Goal: Task Accomplishment & Management: Complete application form

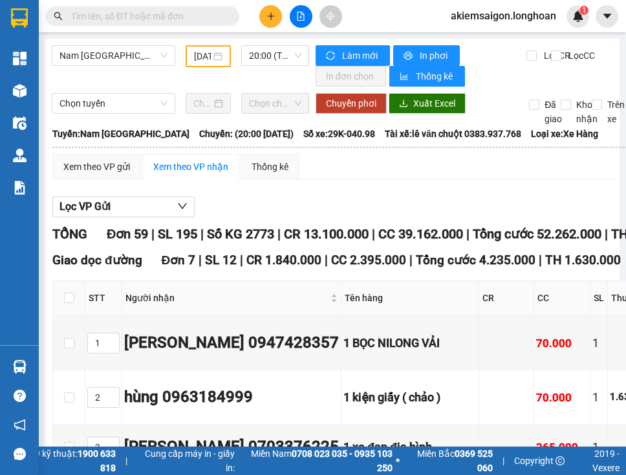
type input "[DATE]"
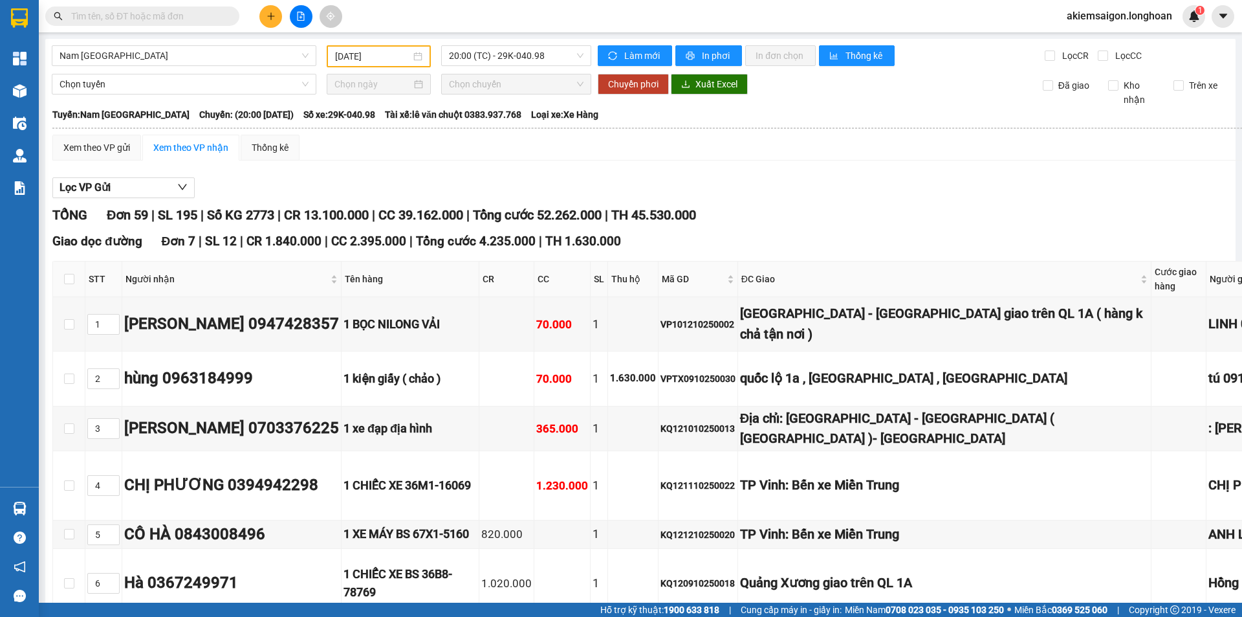
click at [127, 17] on input "text" at bounding box center [147, 16] width 153 height 14
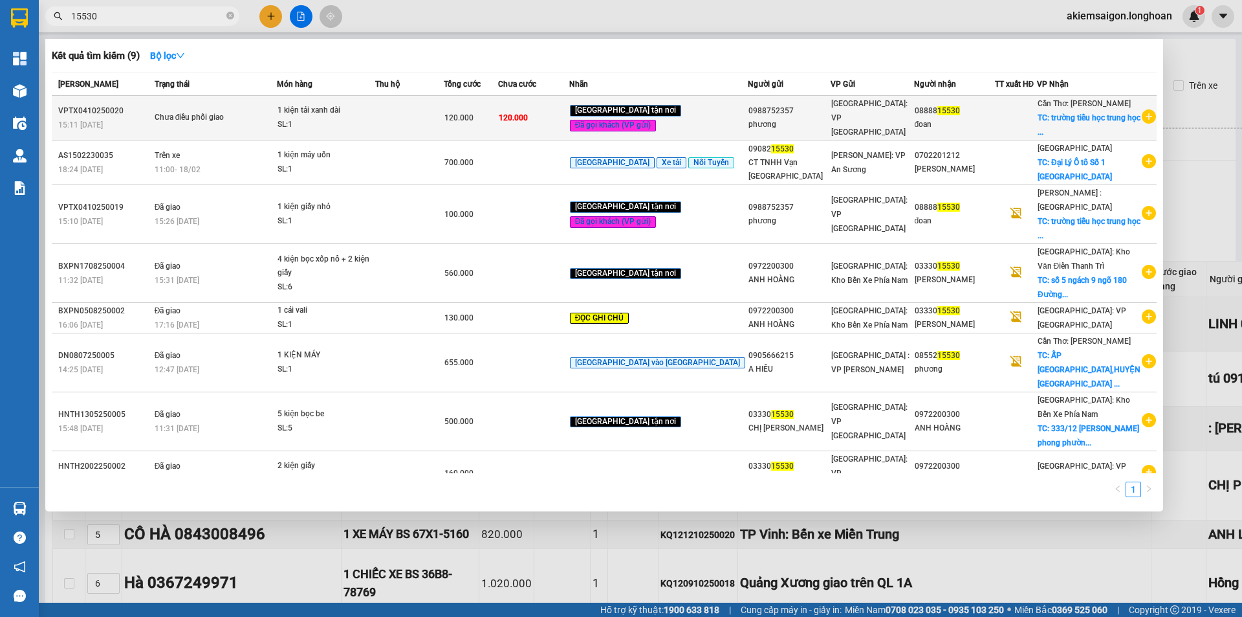
type input "15530"
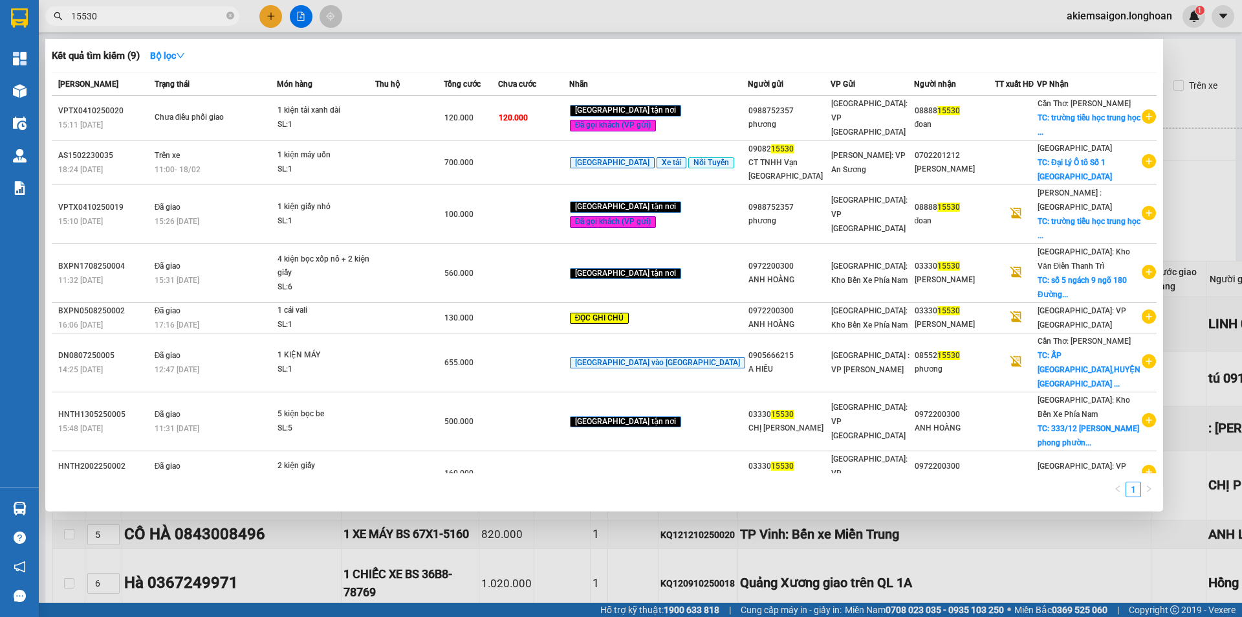
click at [242, 136] on td "Chưa điều phối giao" at bounding box center [214, 118] width 126 height 45
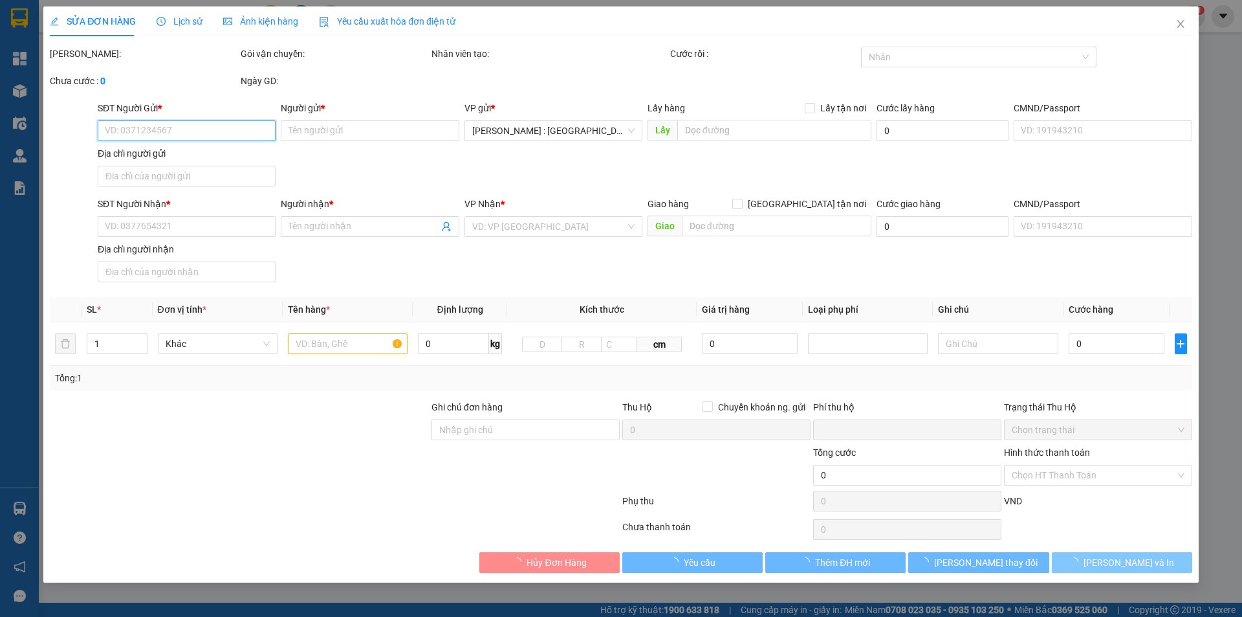
type input "0988752357"
type input "phương"
type input "0888815530"
type input "đoan"
checkbox input "true"
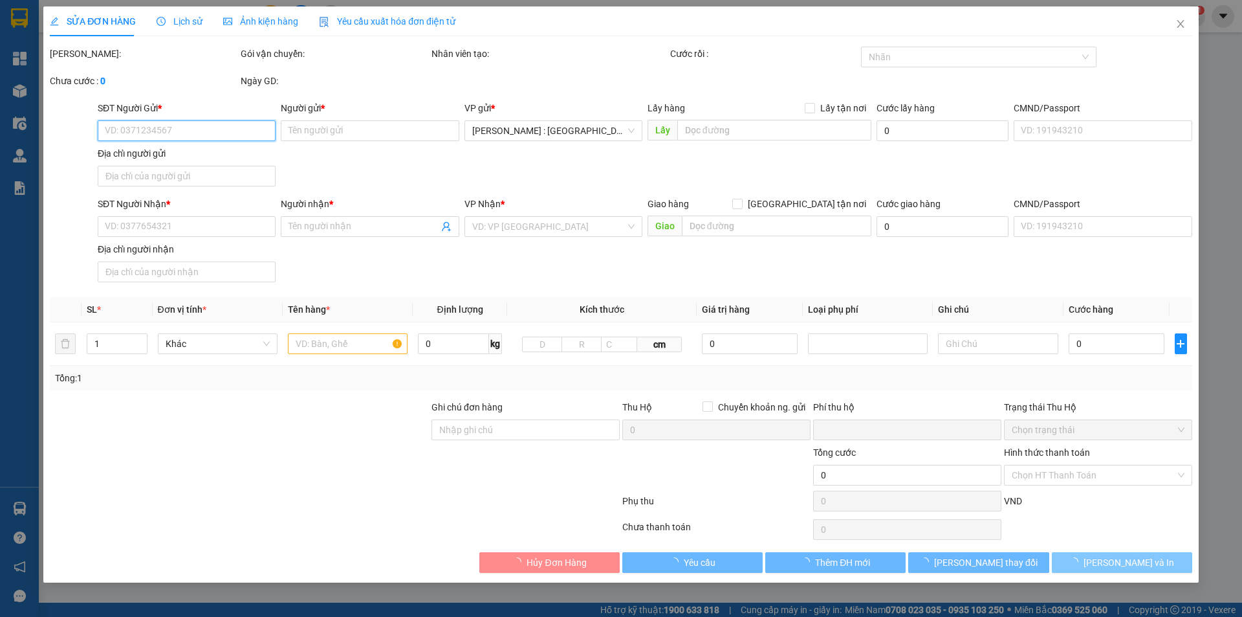
type input "trường tiểu học trung học cơ sở và phổ thông [GEOGRAPHIC_DATA] 5 ,n12 [PERSON_N…"
type input "nhận nguyên kiện bể vỡ không đền"
type input "0"
type input "120.000"
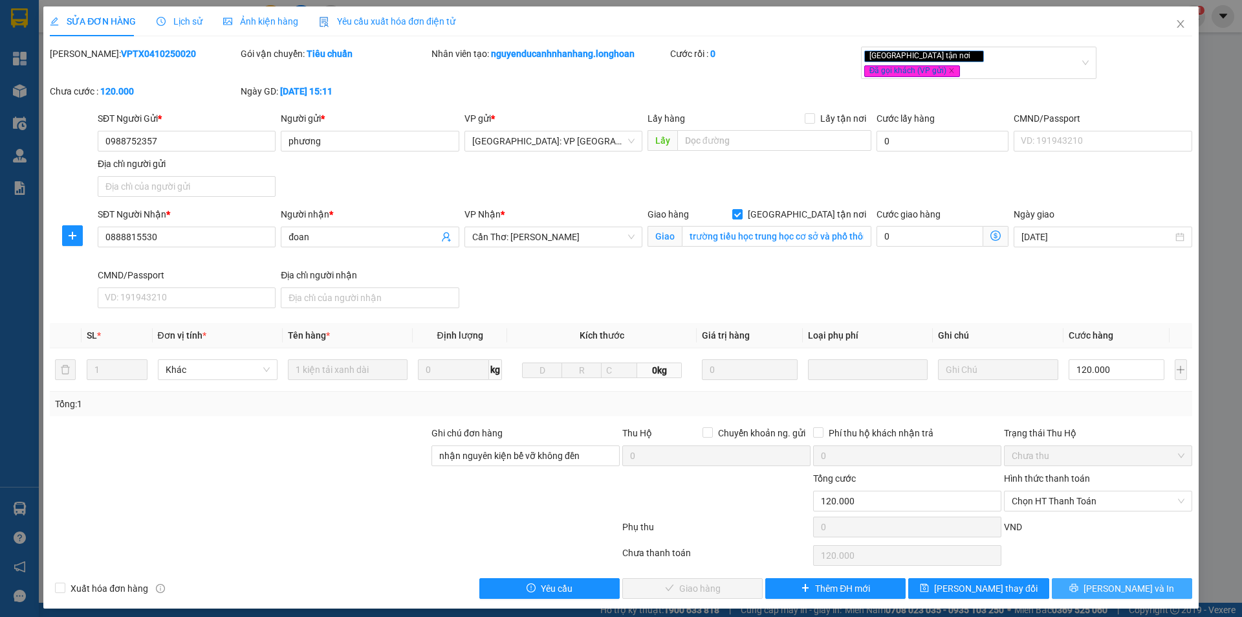
click at [626, 475] on button "[PERSON_NAME] và In" at bounding box center [1122, 588] width 140 height 21
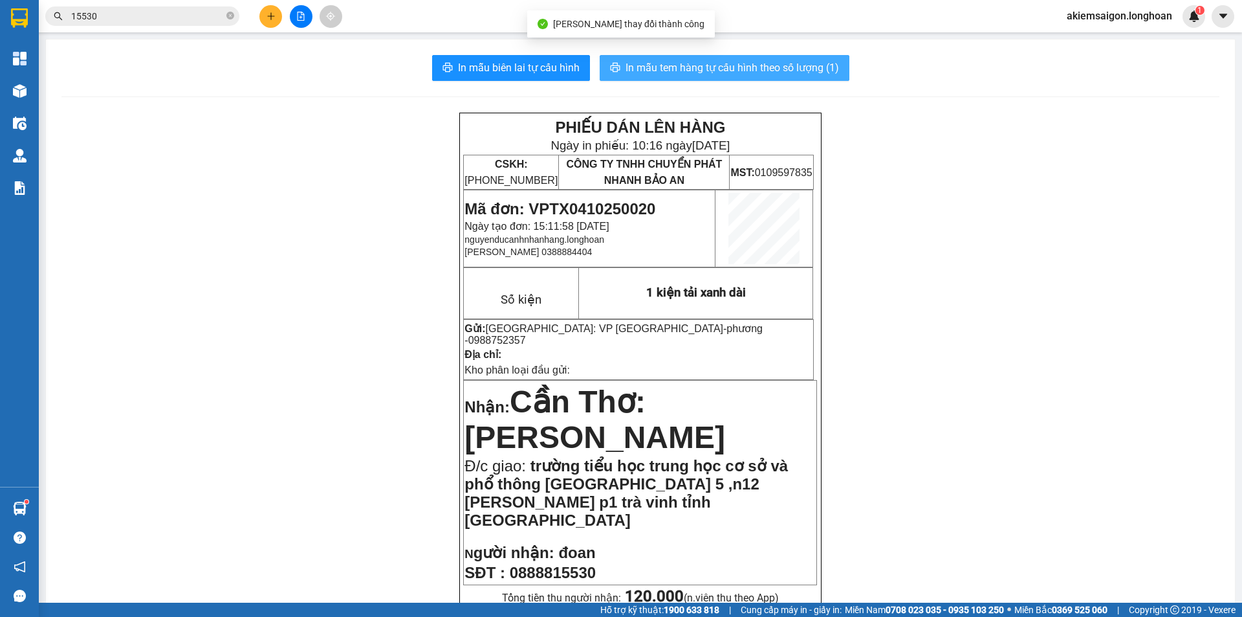
click at [626, 61] on span "In mẫu tem hàng tự cấu hình theo số lượng (1)" at bounding box center [732, 68] width 213 height 16
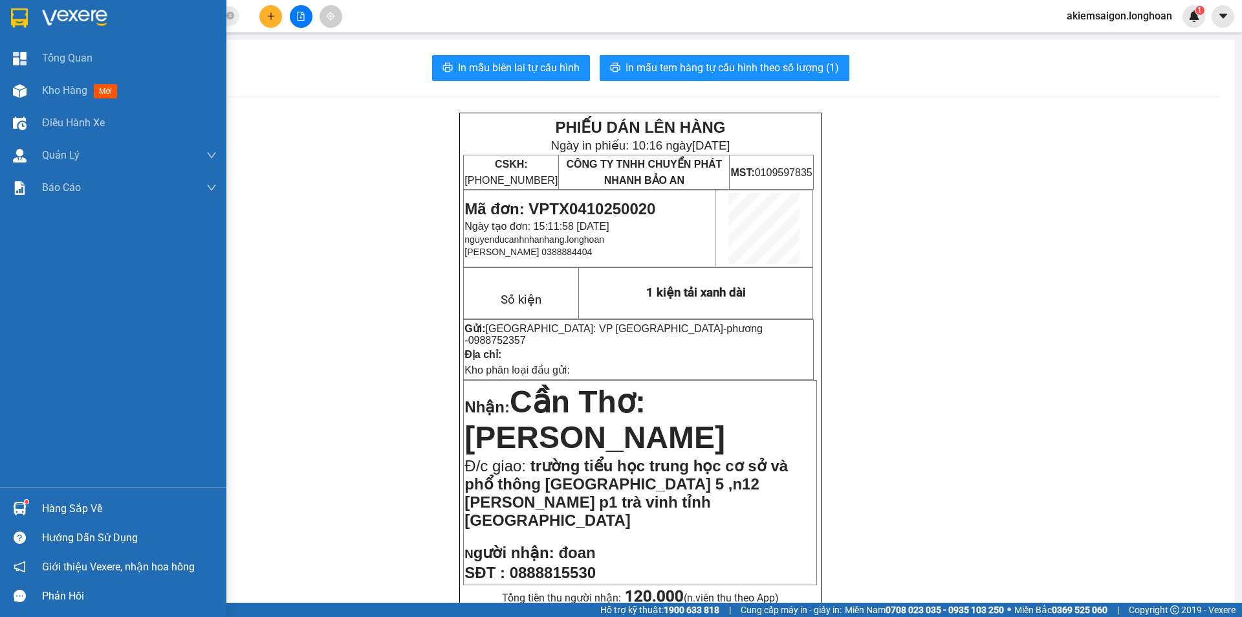
click at [24, 19] on img at bounding box center [19, 17] width 17 height 19
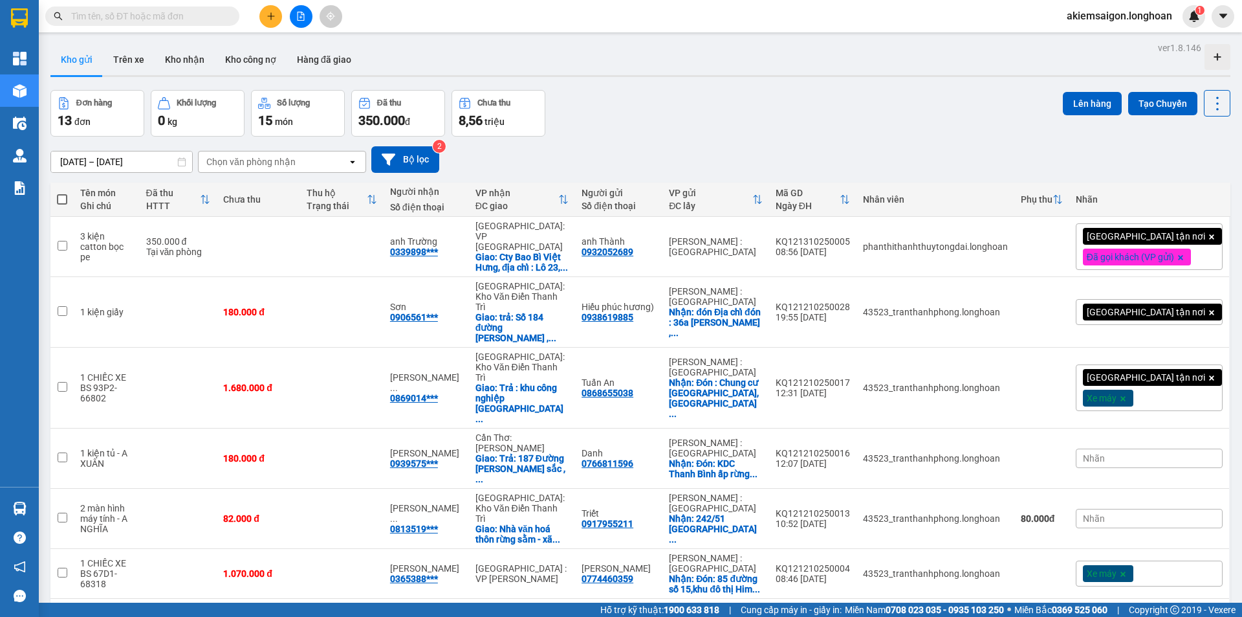
click at [686, 126] on div "Đơn hàng 13 đơn Khối lượng 0 kg Số lượng 15 món Đã thu 350.000 đ Chưa thu 8,56 …" at bounding box center [640, 113] width 1180 height 47
click at [168, 19] on input "text" at bounding box center [147, 16] width 153 height 14
type input "4"
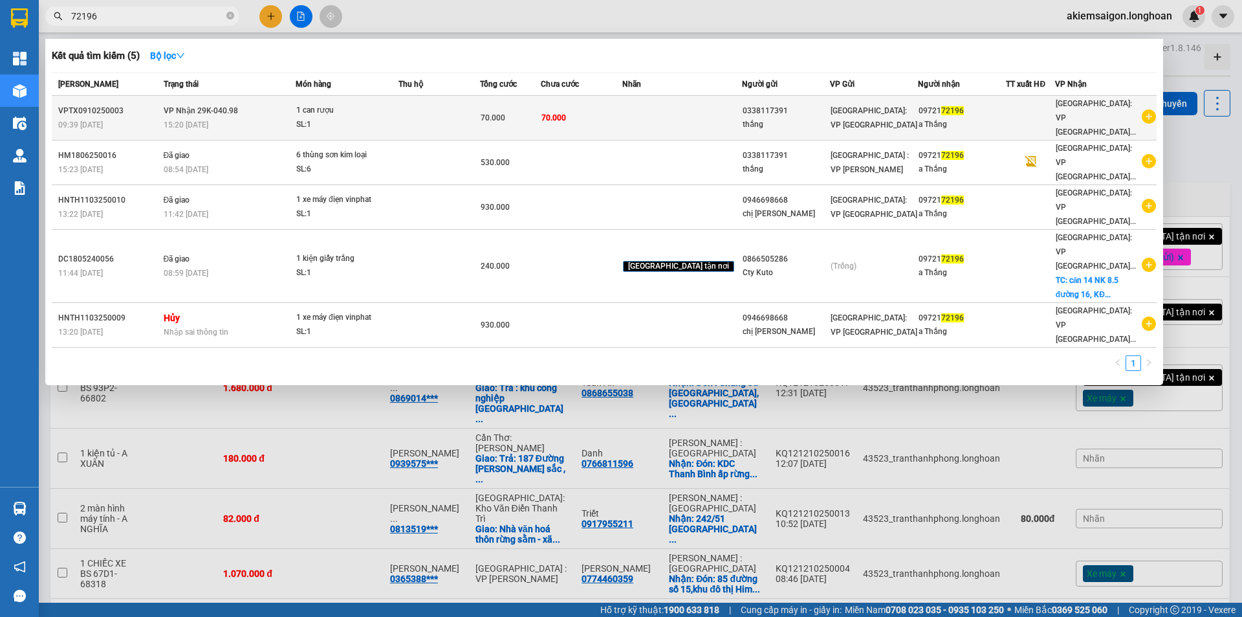
type input "72196"
click at [274, 118] on div "15:20 - 11/10" at bounding box center [229, 125] width 131 height 14
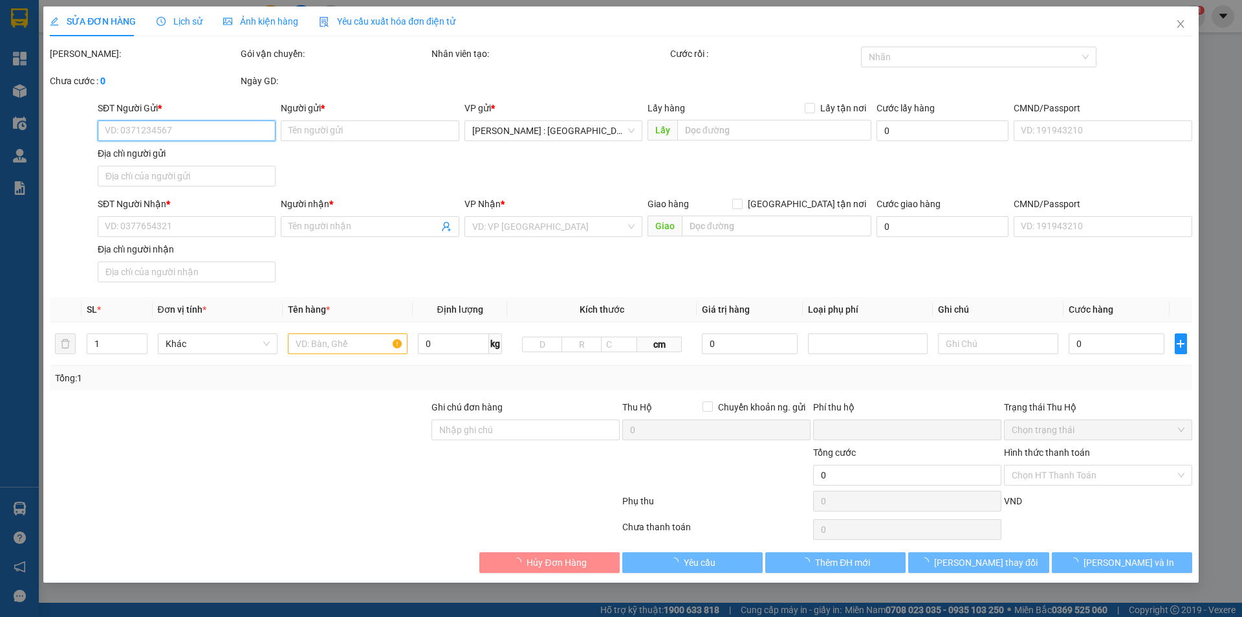
type input "0338117391"
type input "thắng"
type input "0972172196"
type input "a Thắng"
type input "nhận nguyên kiện bể vỡ không đền"
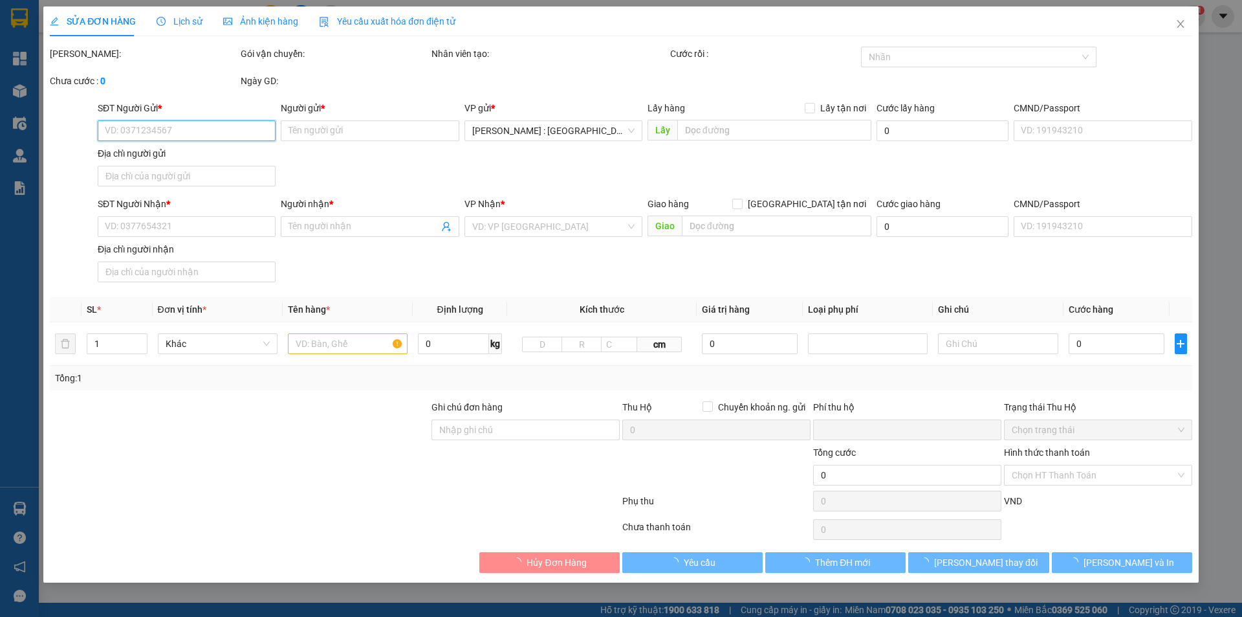
type input "0"
type input "70.000"
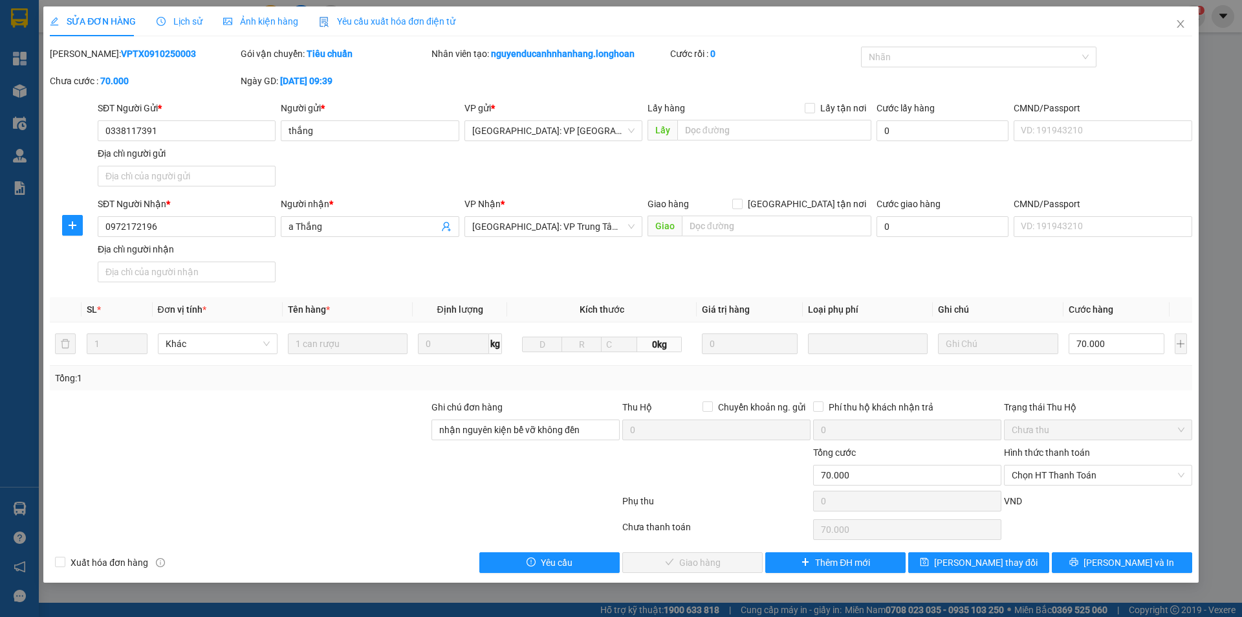
click at [180, 16] on span "Lịch sử" at bounding box center [180, 21] width 46 height 10
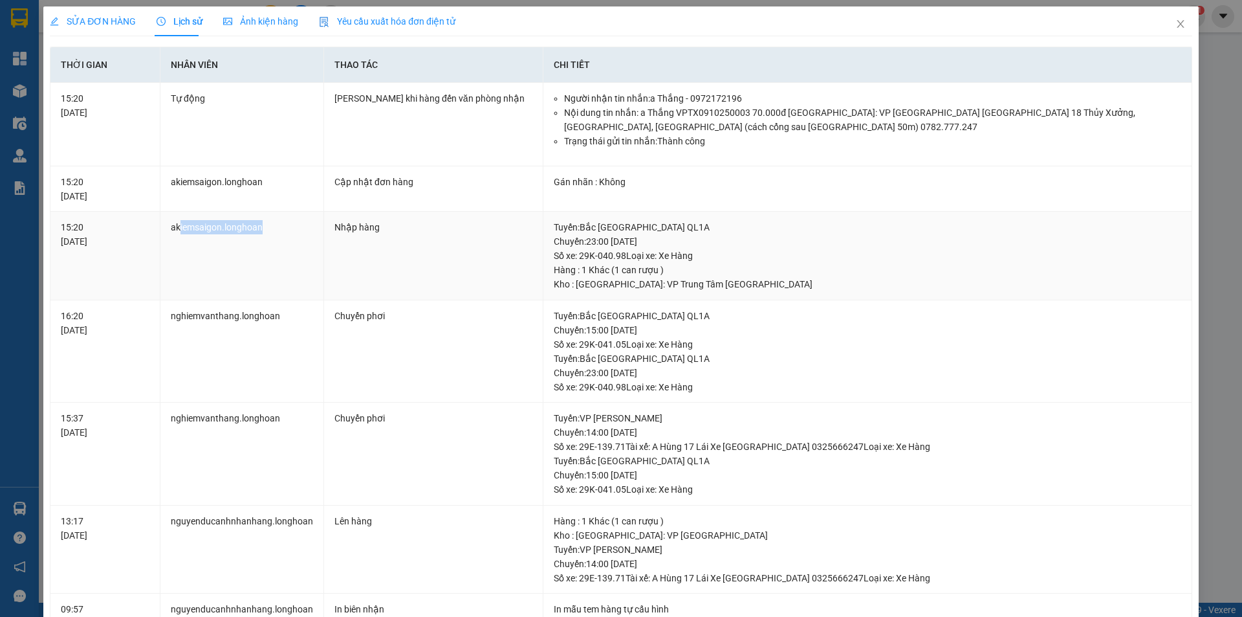
drag, startPoint x: 179, startPoint y: 233, endPoint x: 303, endPoint y: 230, distance: 124.9
click at [303, 231] on td "akiemsaigon.longhoan" at bounding box center [242, 256] width 164 height 89
click at [1177, 24] on icon "close" at bounding box center [1180, 24] width 7 height 8
